Goal: Information Seeking & Learning: Check status

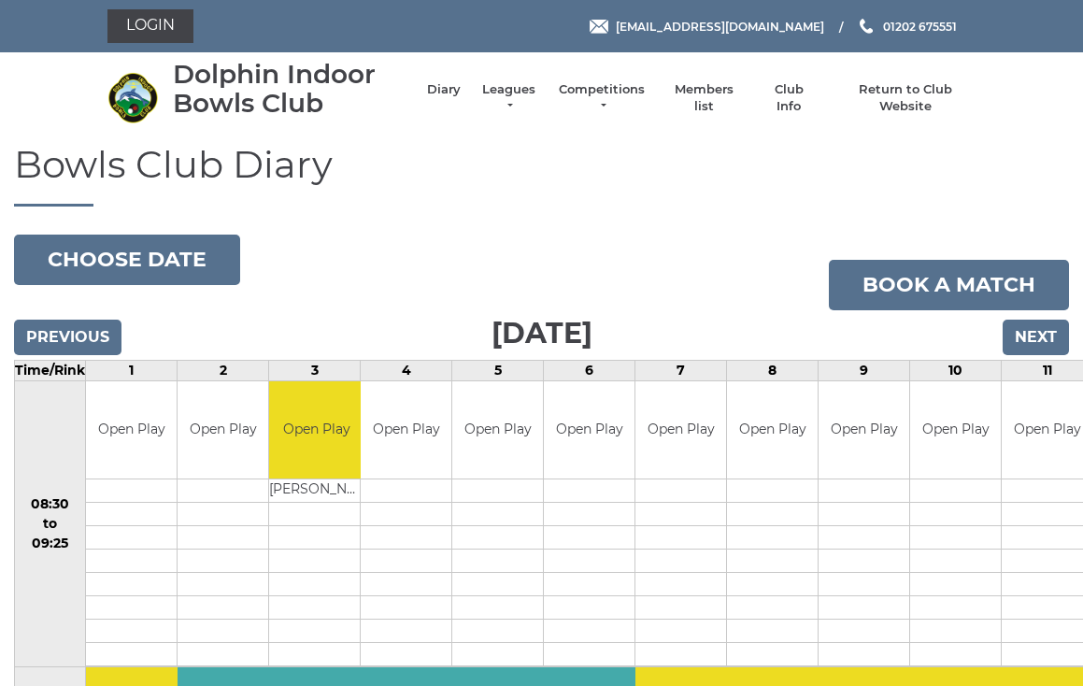
scroll to position [8, 0]
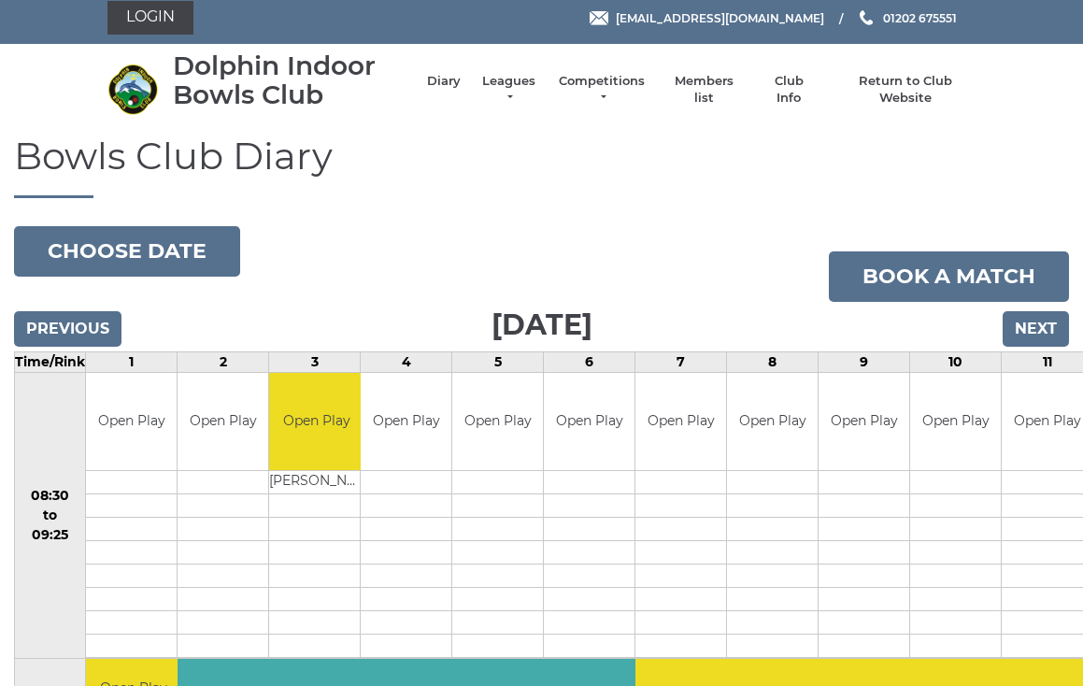
click at [156, 29] on link "Login" at bounding box center [150, 18] width 86 height 34
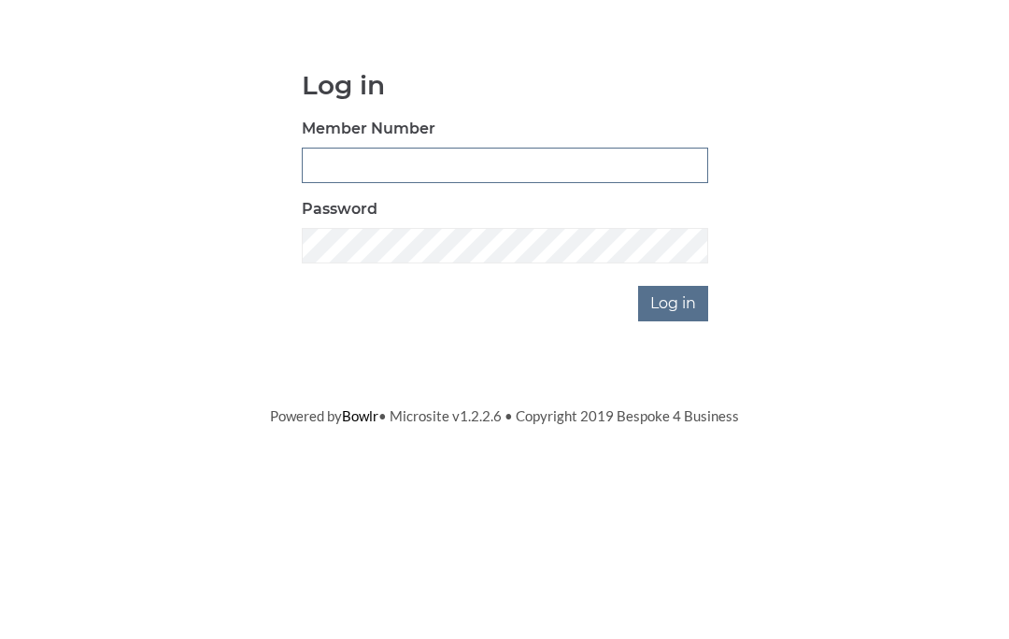
type input "4060"
click at [675, 443] on input "Log in" at bounding box center [673, 461] width 70 height 36
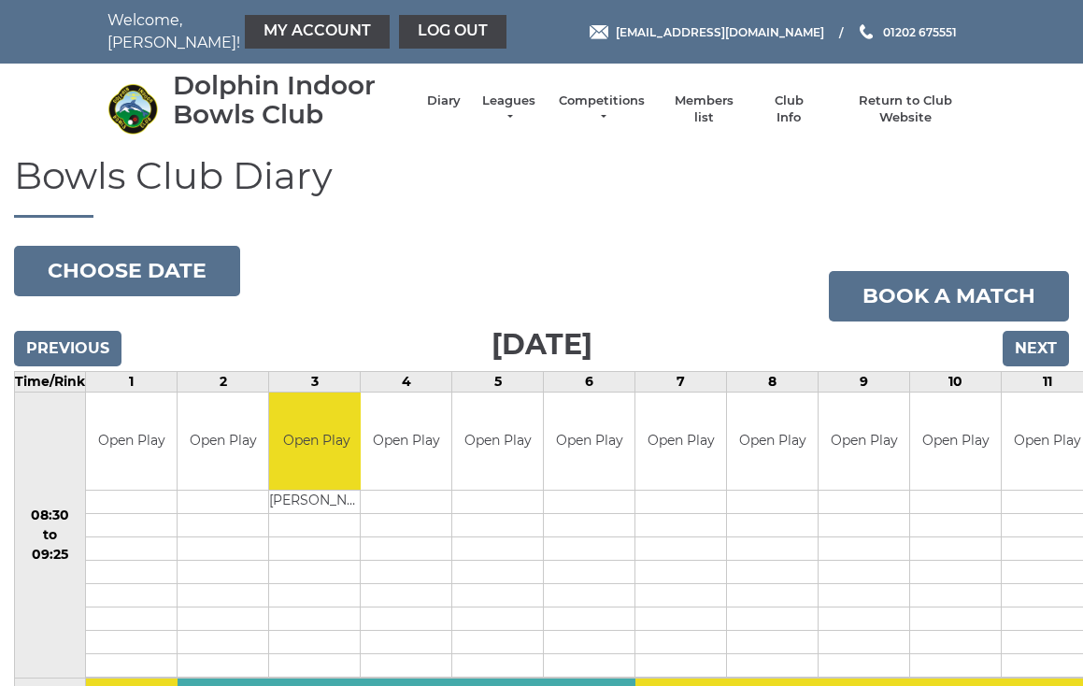
click at [787, 113] on link "Club Info" at bounding box center [788, 110] width 54 height 34
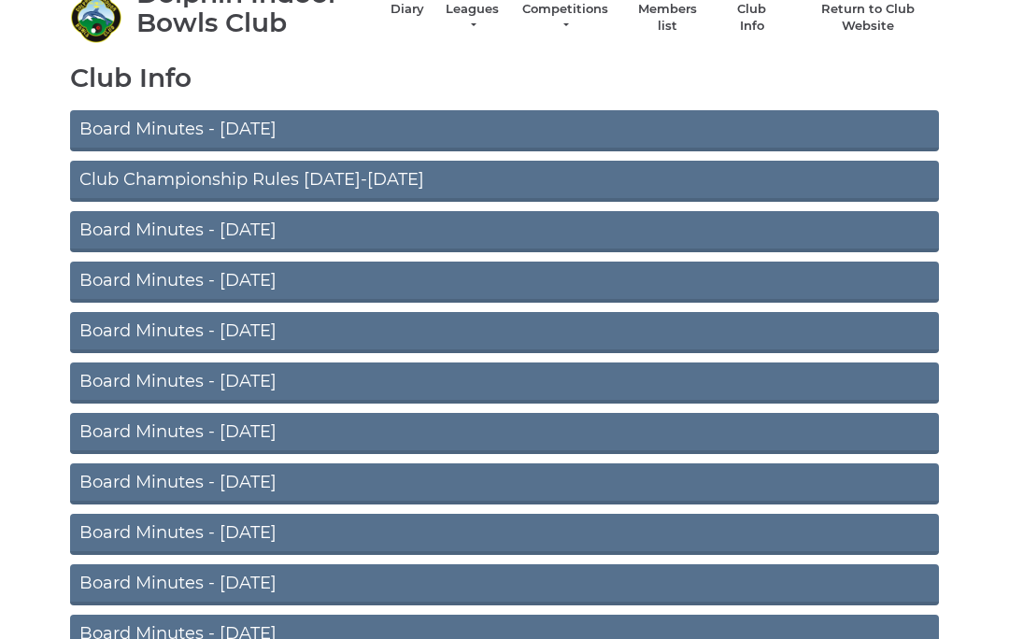
scroll to position [91, 0]
click at [347, 187] on link "Club Championship Rules 2025-2026" at bounding box center [504, 182] width 869 height 41
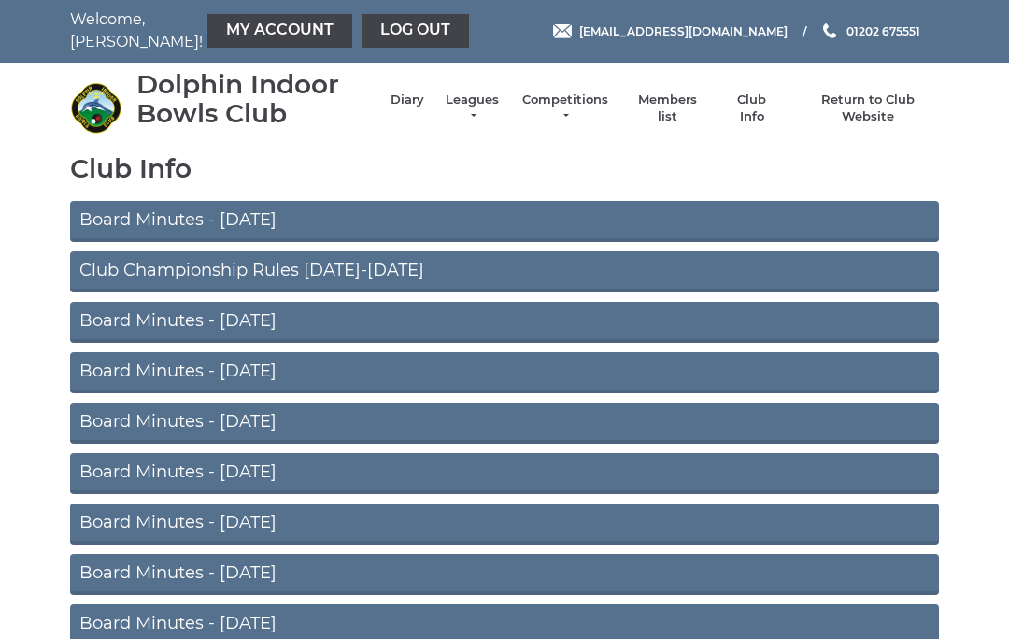
scroll to position [0, 0]
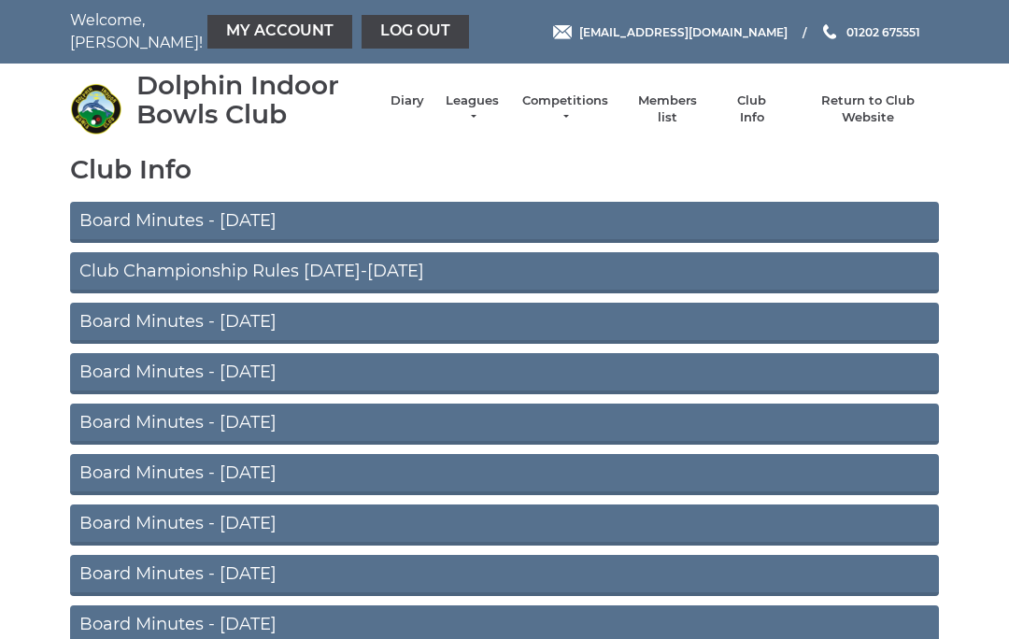
click at [409, 109] on link "Diary" at bounding box center [408, 101] width 34 height 17
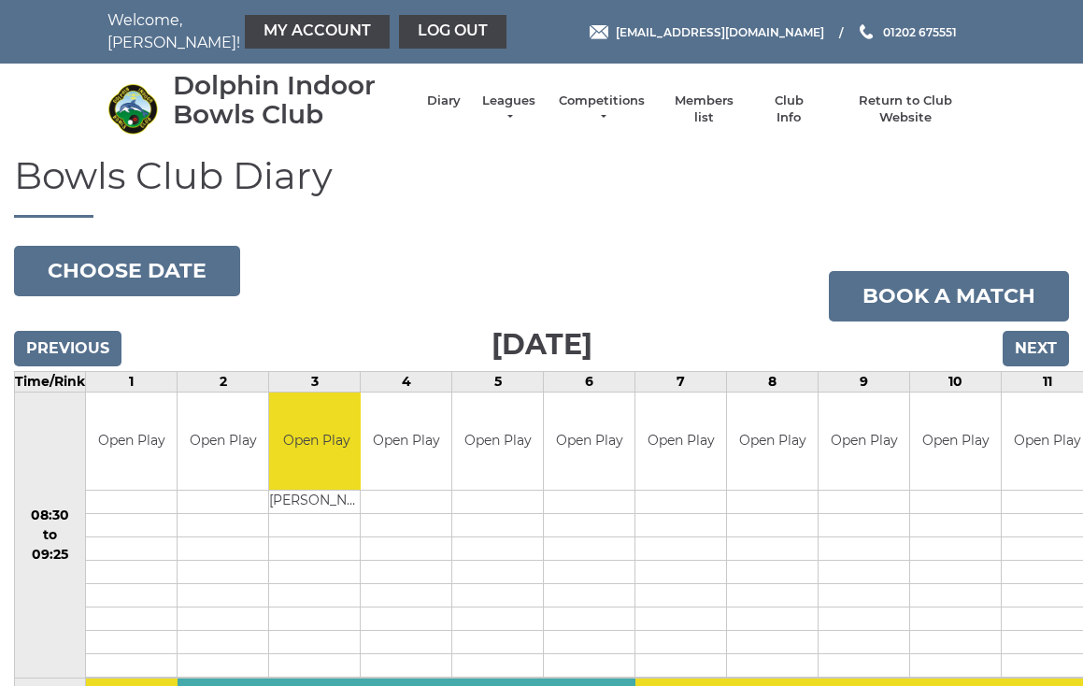
click at [1032, 346] on input "Next" at bounding box center [1036, 349] width 66 height 36
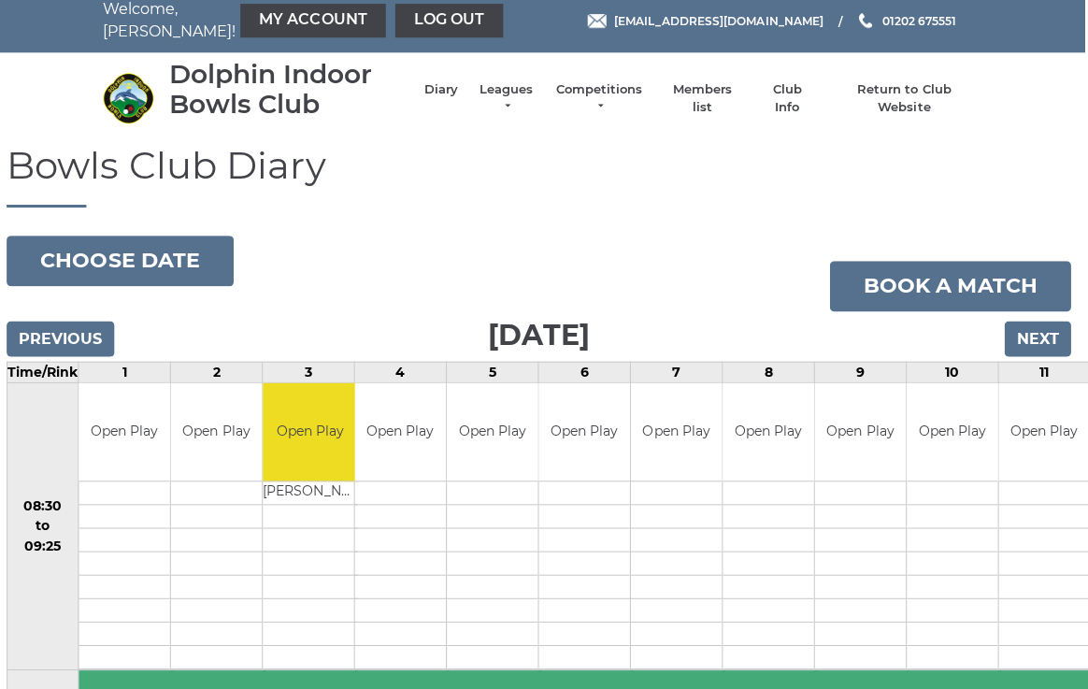
scroll to position [10, 3]
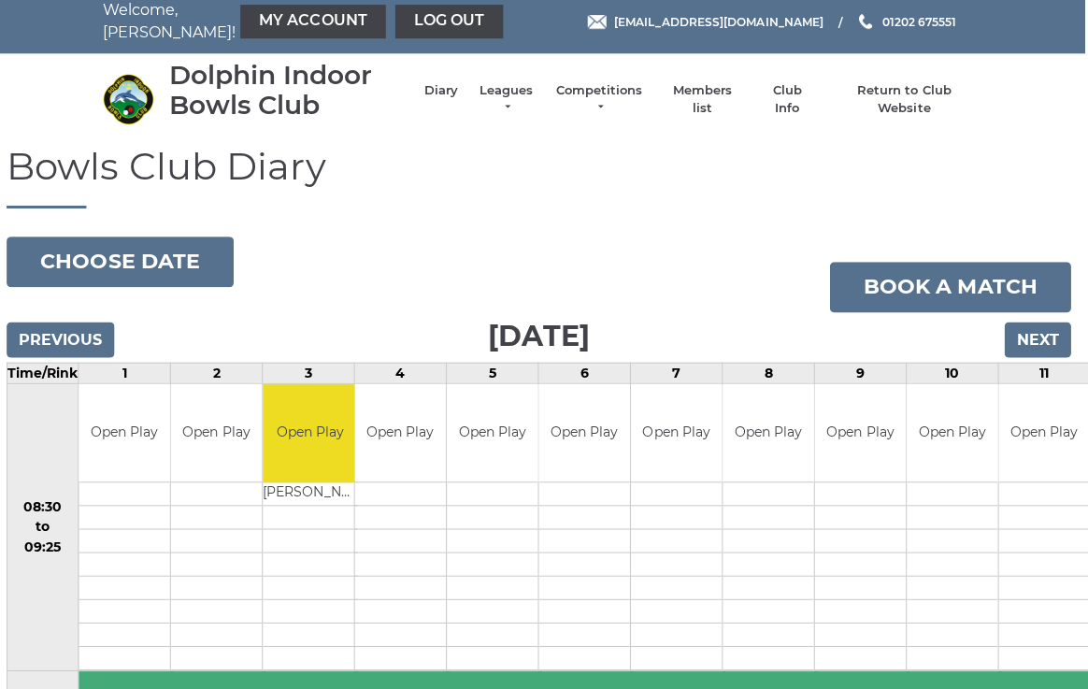
click at [166, 266] on button "Choose date" at bounding box center [124, 260] width 226 height 50
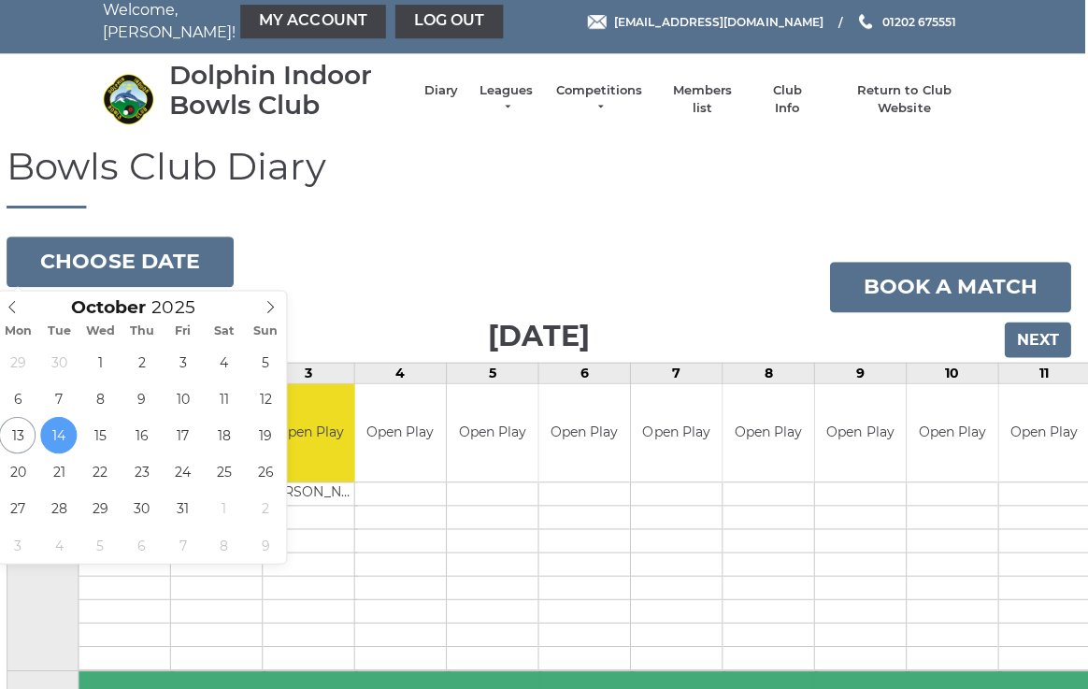
type input "2025-10-21"
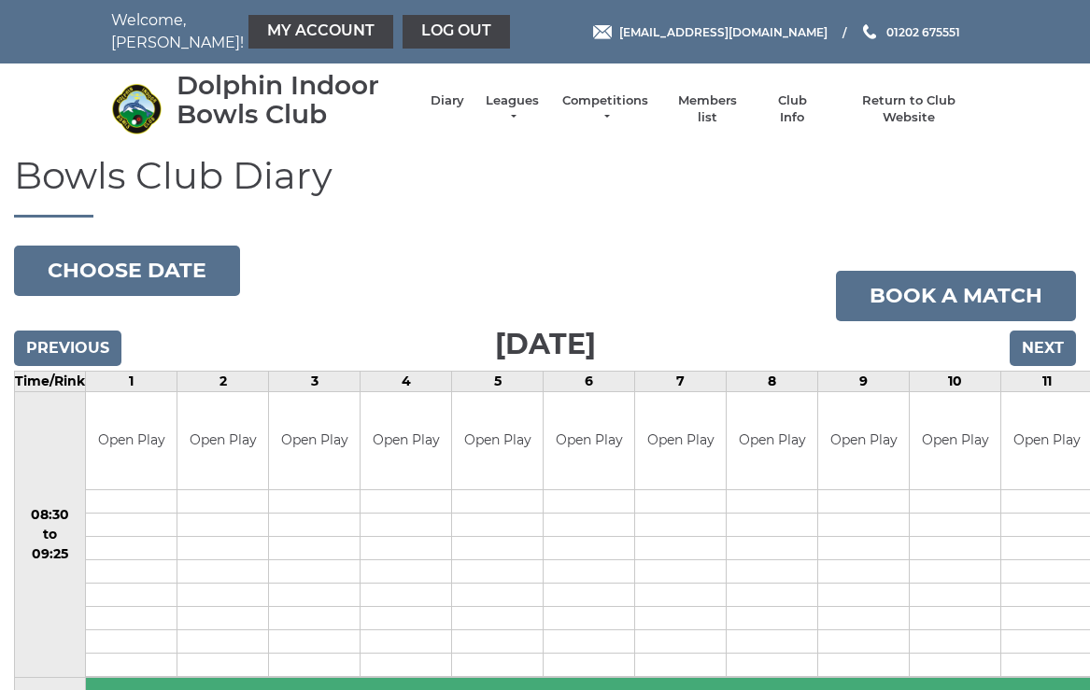
click at [157, 272] on button "Choose date" at bounding box center [127, 271] width 226 height 50
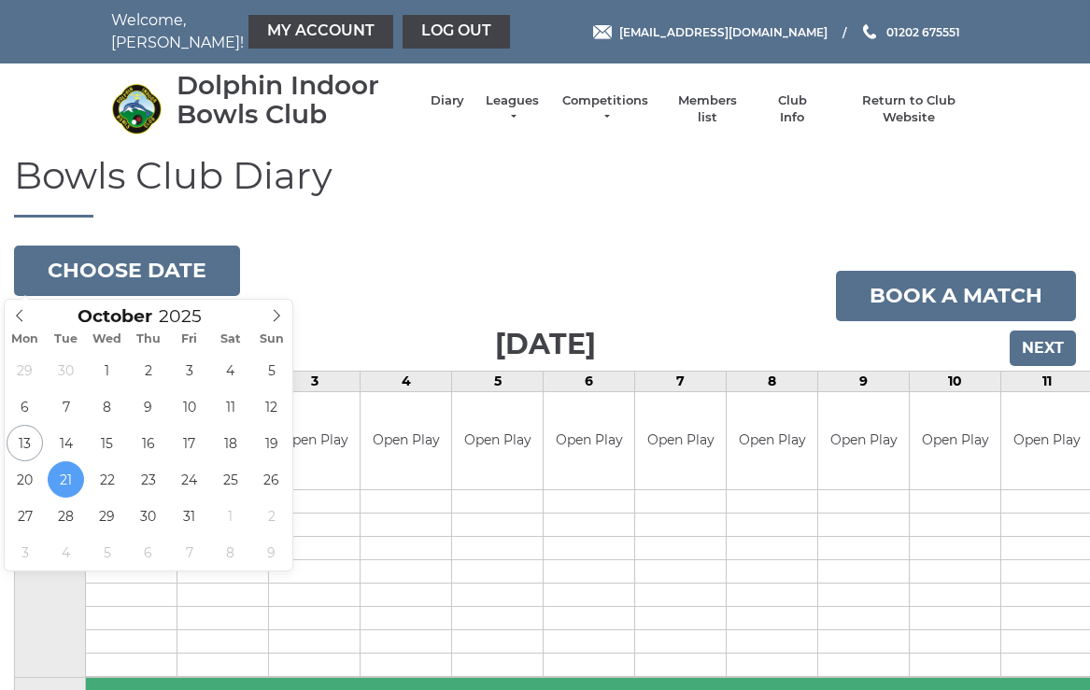
type input "2025-10-23"
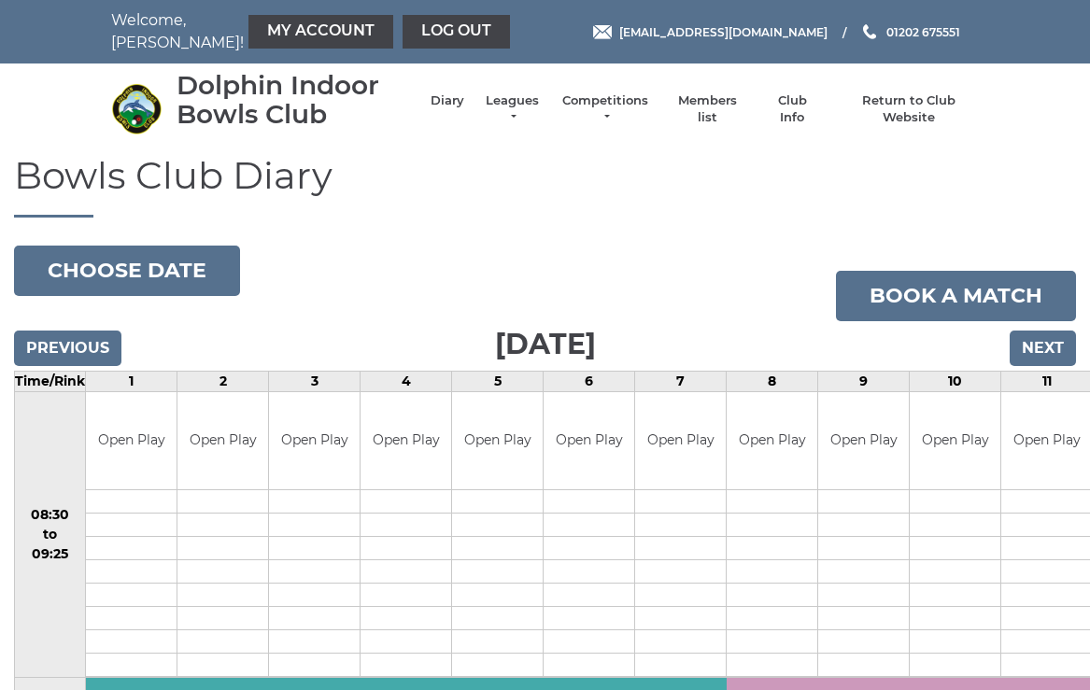
click at [145, 268] on button "Choose date" at bounding box center [127, 271] width 226 height 50
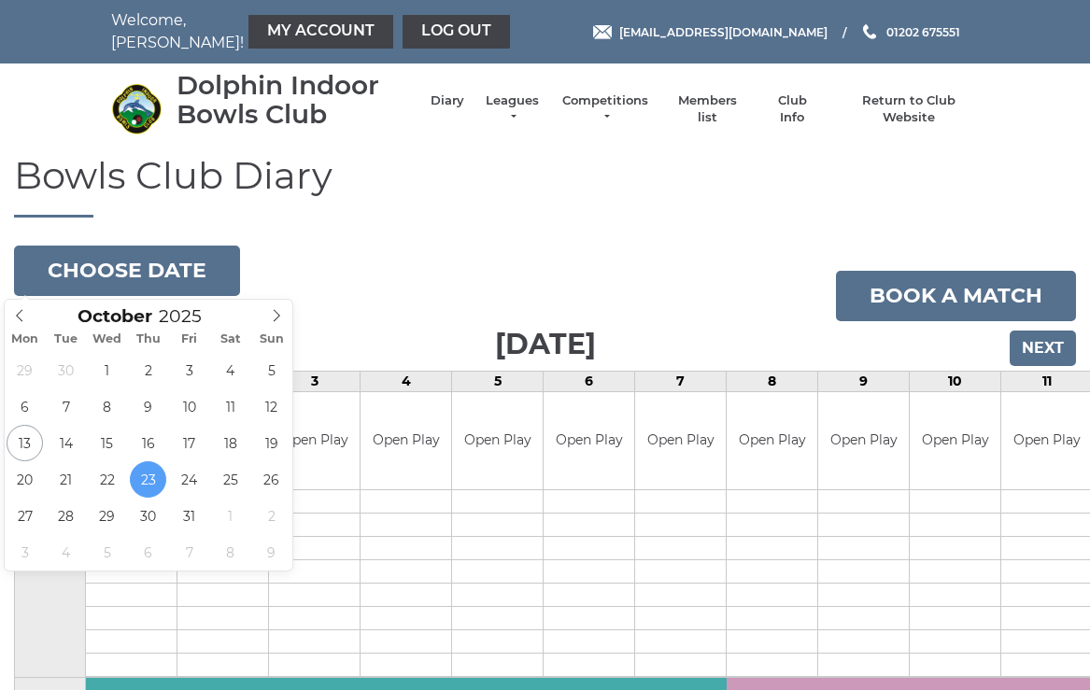
type input "[DATE]"
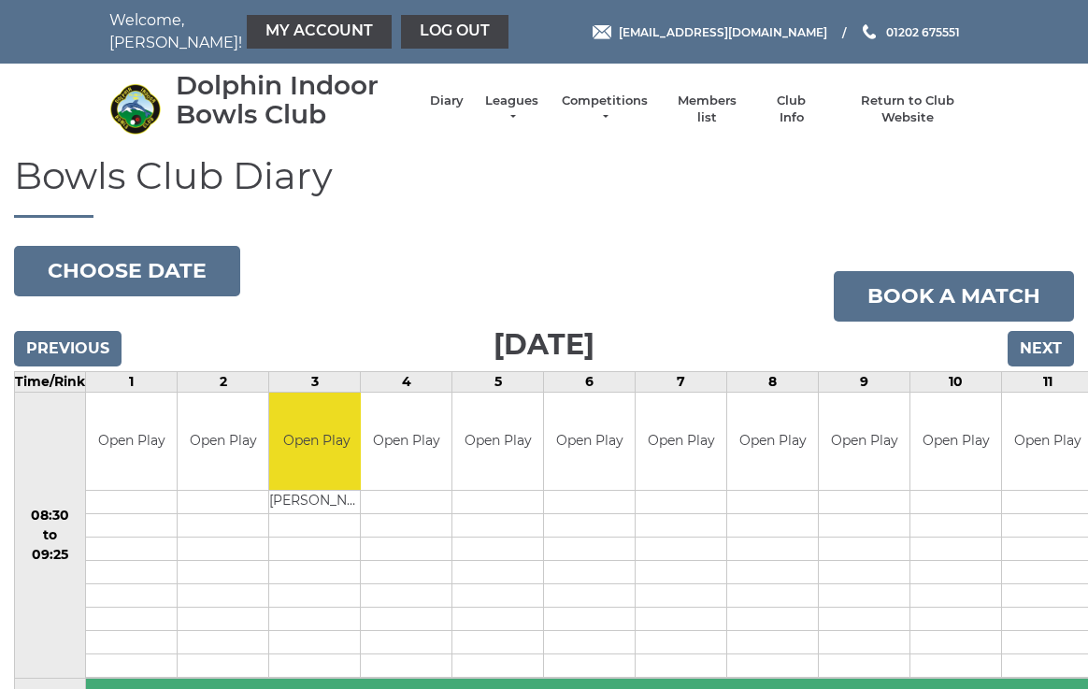
click at [147, 264] on button "Choose date" at bounding box center [127, 271] width 226 height 50
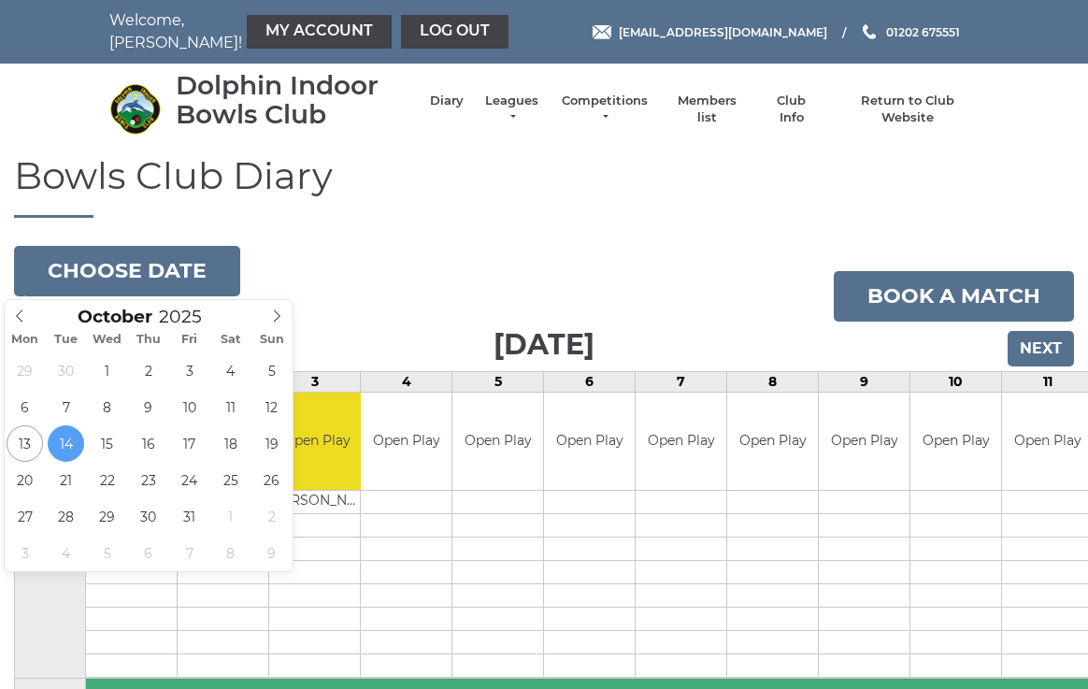
type input "2025-10-21"
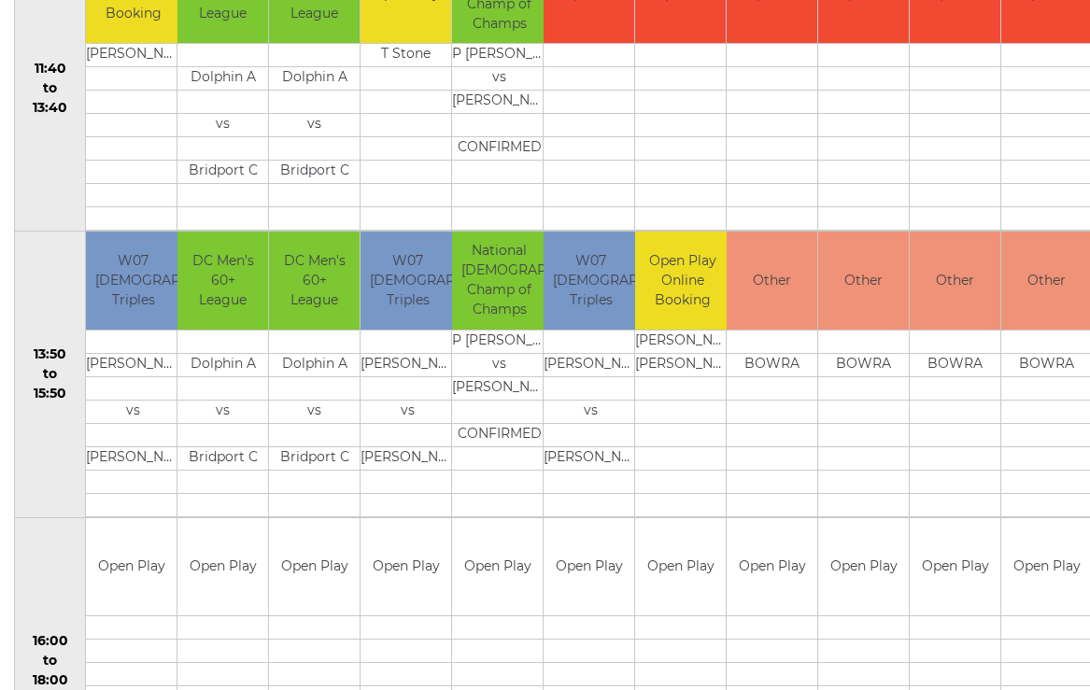
scroll to position [1018, 0]
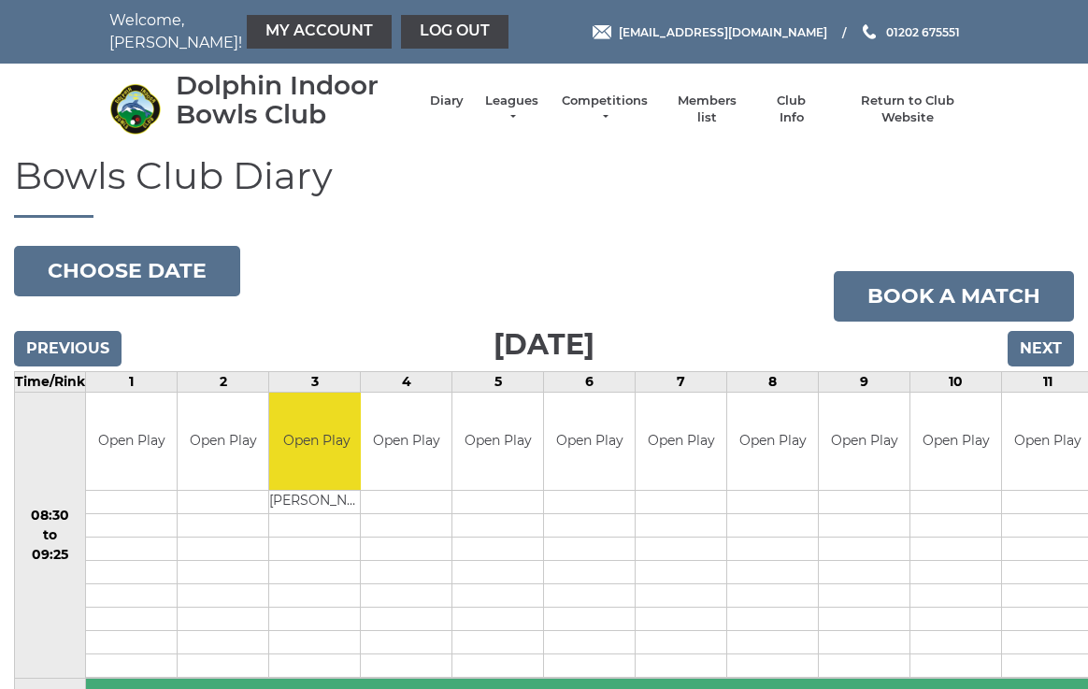
scroll to position [0, 3]
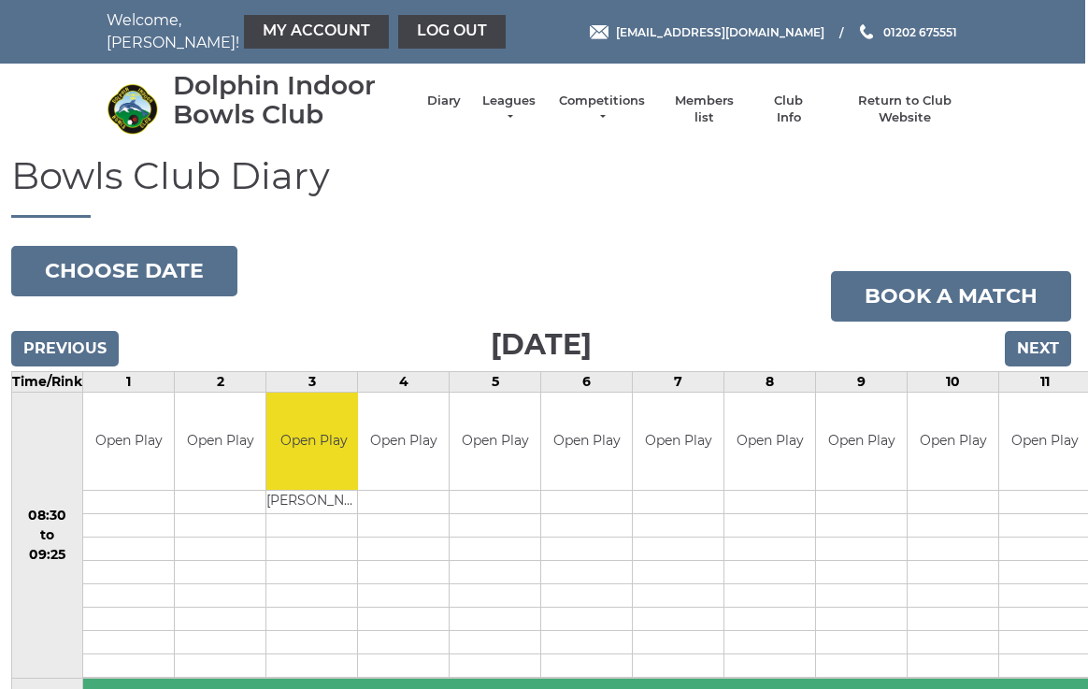
click at [156, 269] on button "Choose date" at bounding box center [124, 271] width 226 height 50
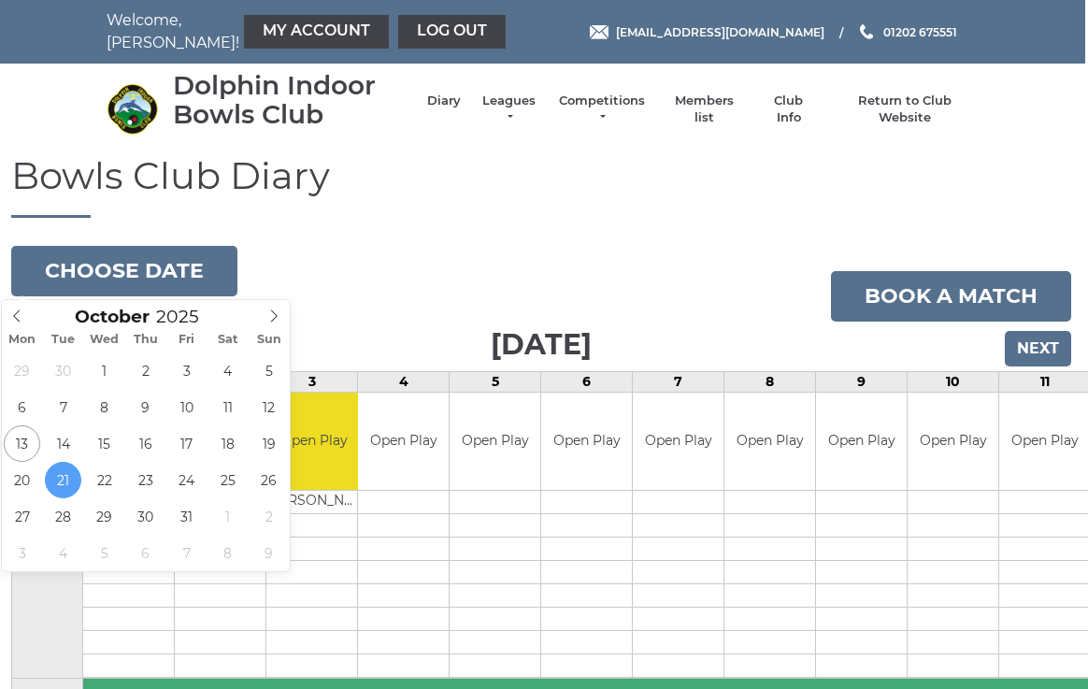
type input "[DATE]"
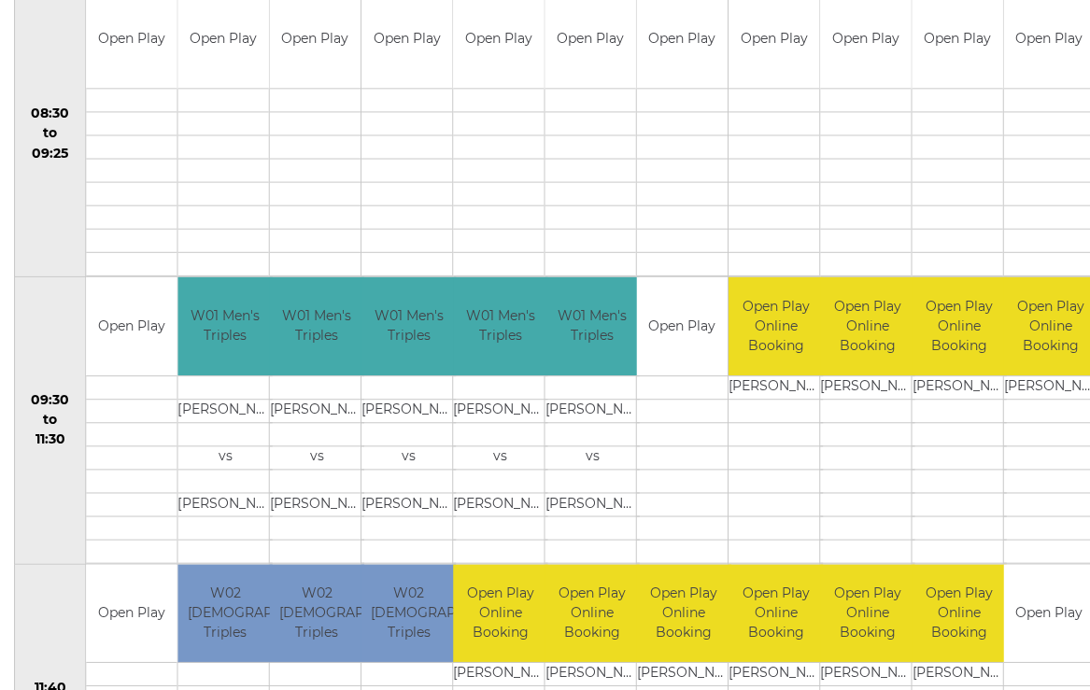
scroll to position [405, 0]
